Goal: Transaction & Acquisition: Purchase product/service

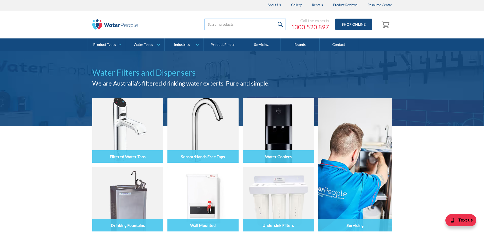
click at [253, 21] on input "search" at bounding box center [245, 24] width 81 height 11
type input "sap13"
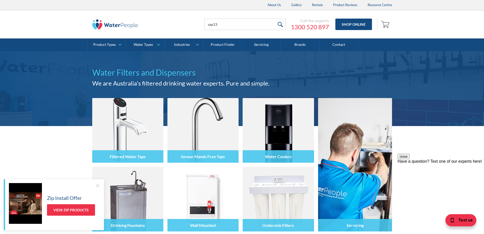
click at [280, 22] on input "submit" at bounding box center [280, 24] width 11 height 11
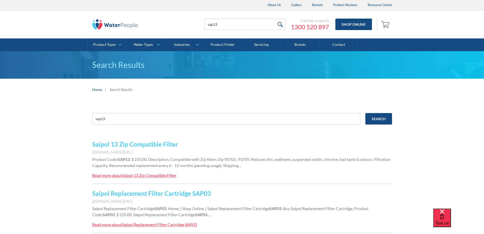
click at [154, 141] on link "Saipol 13 Zip Compatible Filter" at bounding box center [135, 143] width 86 height 7
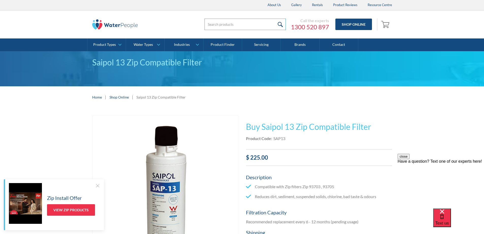
click at [249, 24] on input "search" at bounding box center [245, 24] width 81 height 11
type input "SAP05"
click at [275, 19] on input "submit" at bounding box center [280, 24] width 11 height 11
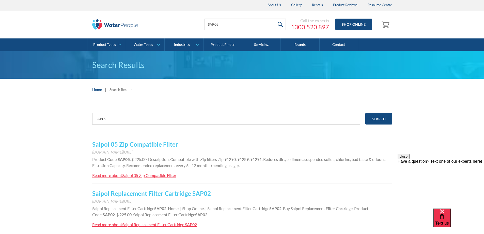
click at [152, 141] on link "Saipol 05 Zip Compatible Filter" at bounding box center [135, 143] width 86 height 7
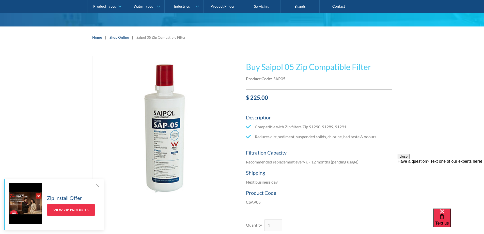
scroll to position [76, 0]
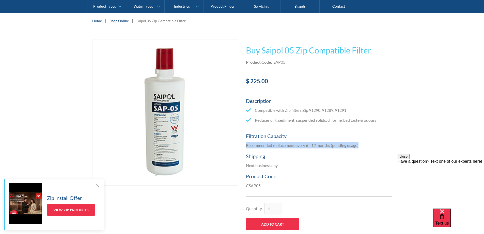
drag, startPoint x: 358, startPoint y: 144, endPoint x: 246, endPoint y: 146, distance: 112.6
click at [246, 146] on p "Recommended replacement every 6 - 12 months (pending usage)" at bounding box center [319, 145] width 146 height 6
copy p "Recommended replacement every 6 - 12 months (pending usage)"
